Goal: Information Seeking & Learning: Learn about a topic

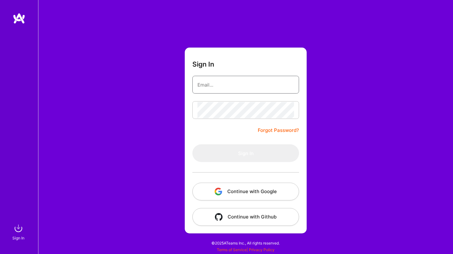
type input "[EMAIL_ADDRESS][PERSON_NAME][DOMAIN_NAME]"
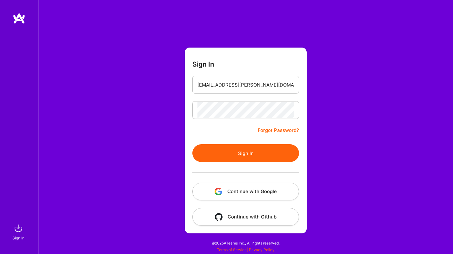
click at [242, 156] on button "Sign In" at bounding box center [245, 153] width 107 height 18
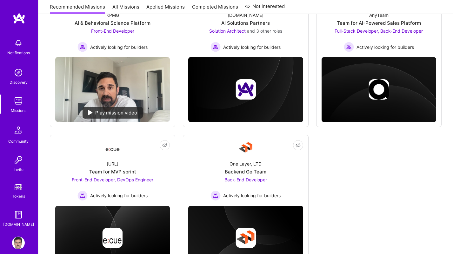
scroll to position [306, 0]
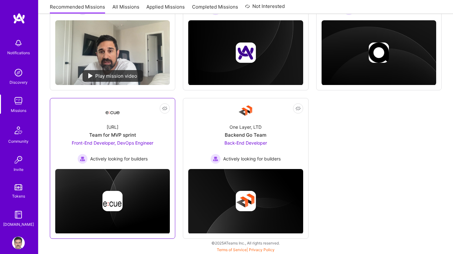
click at [138, 127] on div "[URL] Team for MVP sprint Front-End Developer, DevOps Engineer Actively looking…" at bounding box center [112, 141] width 115 height 45
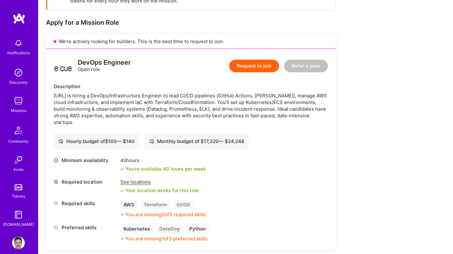
scroll to position [115, 0]
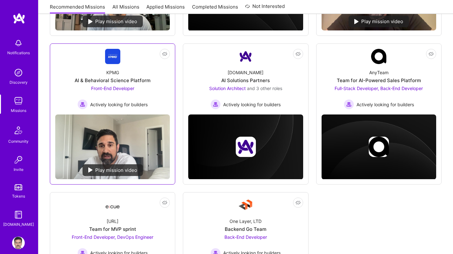
scroll to position [186, 0]
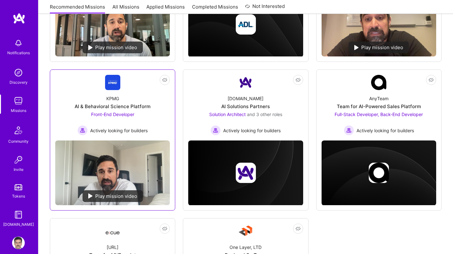
click at [149, 109] on div "AI & Behavioral Science Platform" at bounding box center [113, 106] width 76 height 7
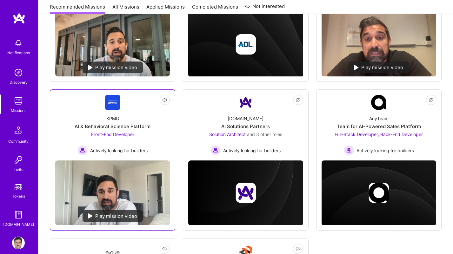
scroll to position [123, 0]
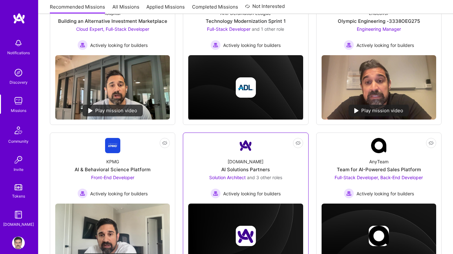
click at [268, 151] on link "Not Interested [DOMAIN_NAME] AI Solutions Partners Solution Architect and 3 oth…" at bounding box center [245, 168] width 115 height 61
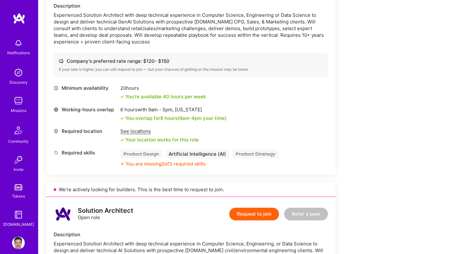
scroll to position [167, 0]
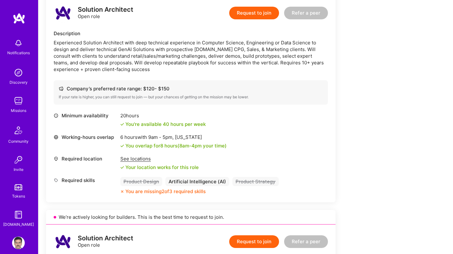
click at [234, 50] on div "Experienced Solution Architect with deep technical experience in Computer Scien…" at bounding box center [191, 55] width 274 height 33
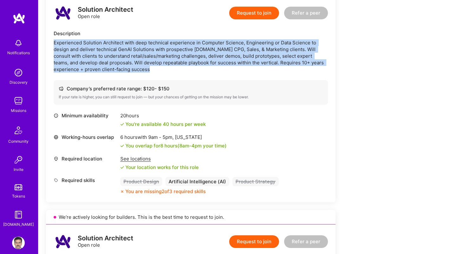
click at [234, 50] on div "Experienced Solution Architect with deep technical experience in Computer Scien…" at bounding box center [191, 55] width 274 height 33
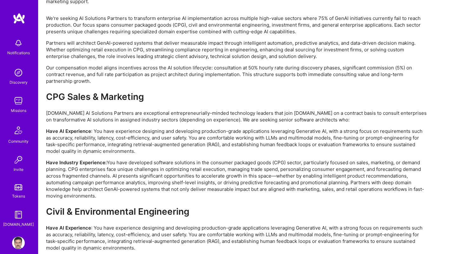
scroll to position [1182, 0]
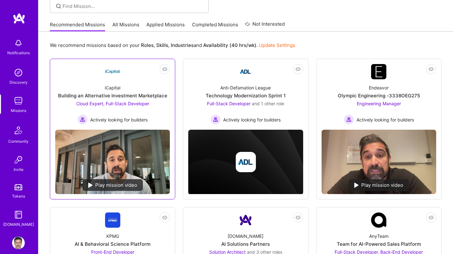
scroll to position [44, 0]
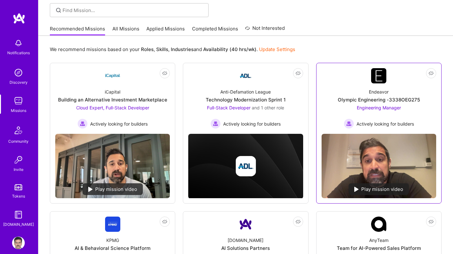
click at [370, 102] on div "Olympic Engineering -3338OEG275" at bounding box center [379, 99] width 82 height 7
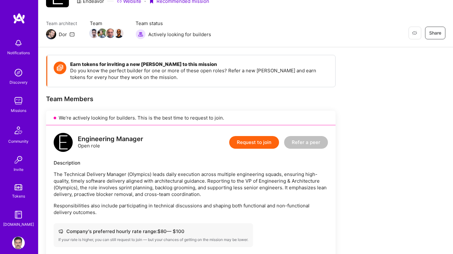
scroll to position [56, 0]
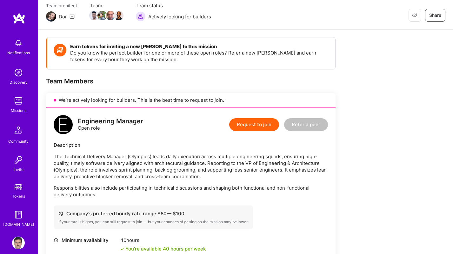
click at [124, 53] on p "Do you know the perfect builder for one or more of these open roles? Refer a ne…" at bounding box center [199, 56] width 259 height 13
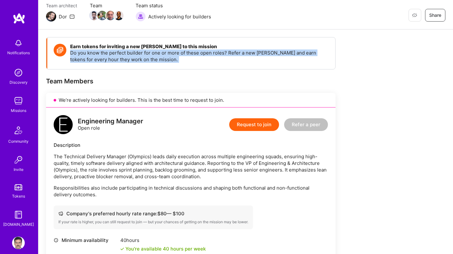
click at [124, 53] on p "Do you know the perfect builder for one or more of these open roles? Refer a ne…" at bounding box center [199, 56] width 259 height 13
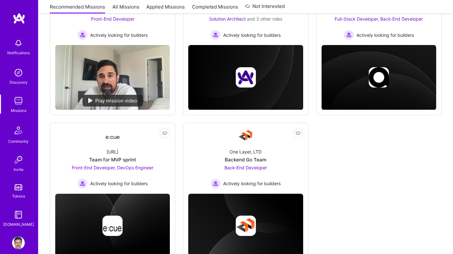
scroll to position [306, 0]
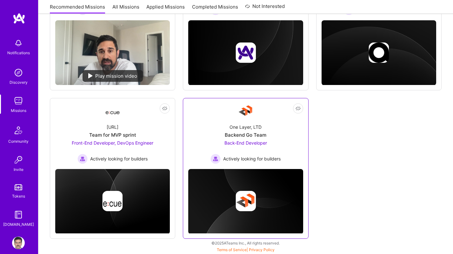
click at [286, 130] on div "One Layer, LTD Backend Go Team Back-End Developer Actively looking for builders" at bounding box center [245, 141] width 115 height 45
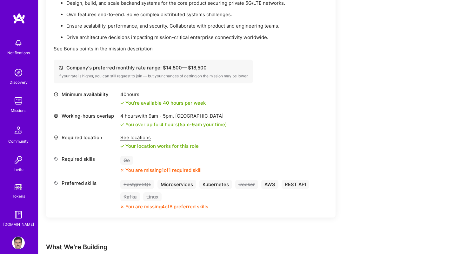
scroll to position [221, 0]
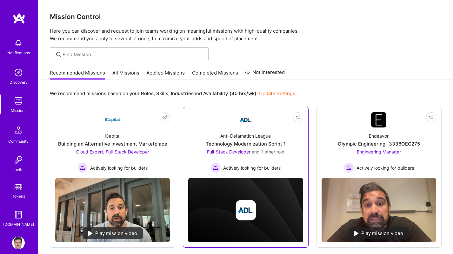
scroll to position [3, 0]
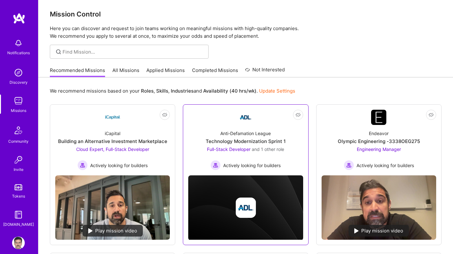
click at [237, 138] on div "Anti-Defamation League Technology Modernization Sprint 1 Full-Stack Developer a…" at bounding box center [245, 147] width 115 height 45
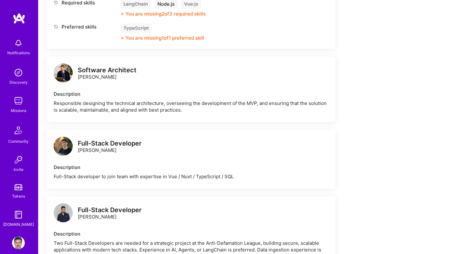
scroll to position [326, 0]
click at [168, 99] on div "Description Responsible designing the technical architecture, overseeing the de…" at bounding box center [191, 101] width 274 height 23
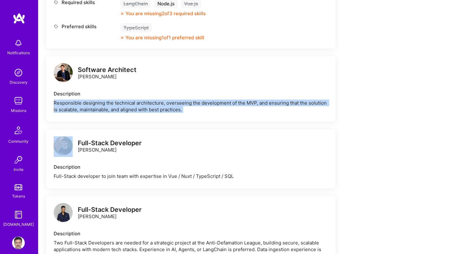
click at [168, 99] on div "Description Responsible designing the technical architecture, overseeing the de…" at bounding box center [191, 101] width 274 height 23
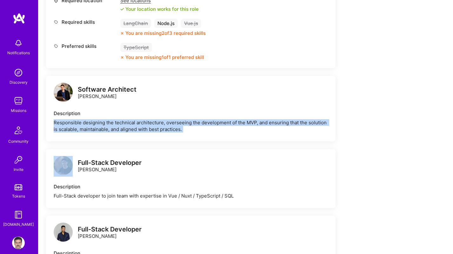
scroll to position [303, 0]
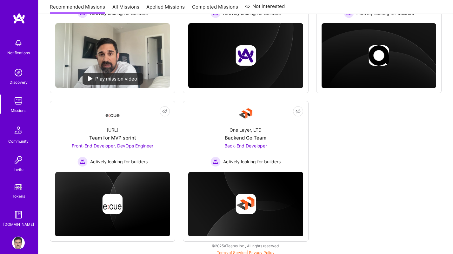
scroll to position [3, 0]
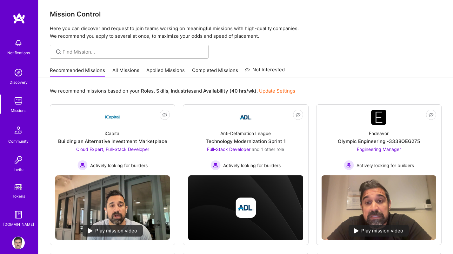
click at [224, 71] on link "Completed Missions" at bounding box center [215, 72] width 46 height 10
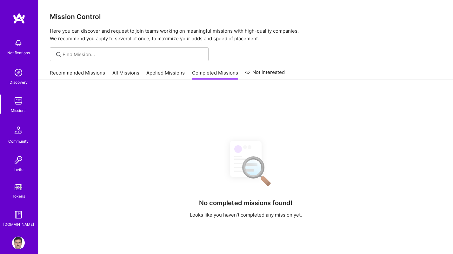
click at [167, 73] on link "Applied Missions" at bounding box center [165, 75] width 38 height 10
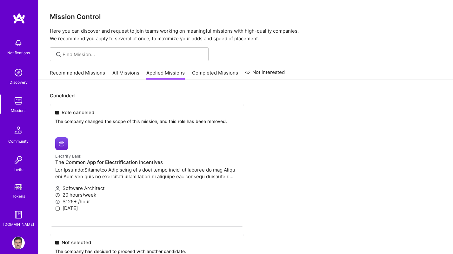
click at [78, 75] on link "Recommended Missions" at bounding box center [77, 75] width 55 height 10
